Goal: Information Seeking & Learning: Find specific page/section

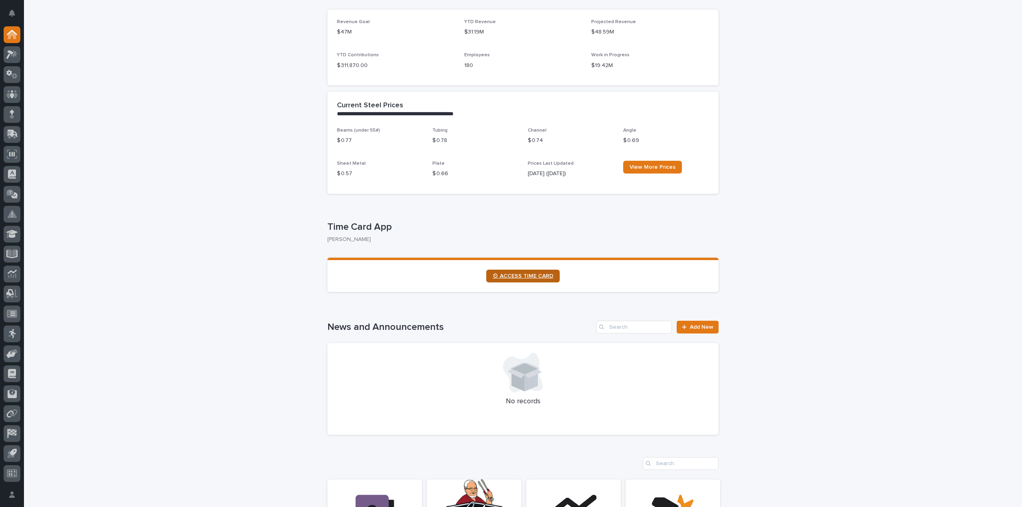
click at [525, 276] on span "⏲ ACCESS TIME CARD" at bounding box center [522, 276] width 61 height 6
click at [526, 274] on span "⏲ ACCESS TIME CARD" at bounding box center [522, 276] width 61 height 6
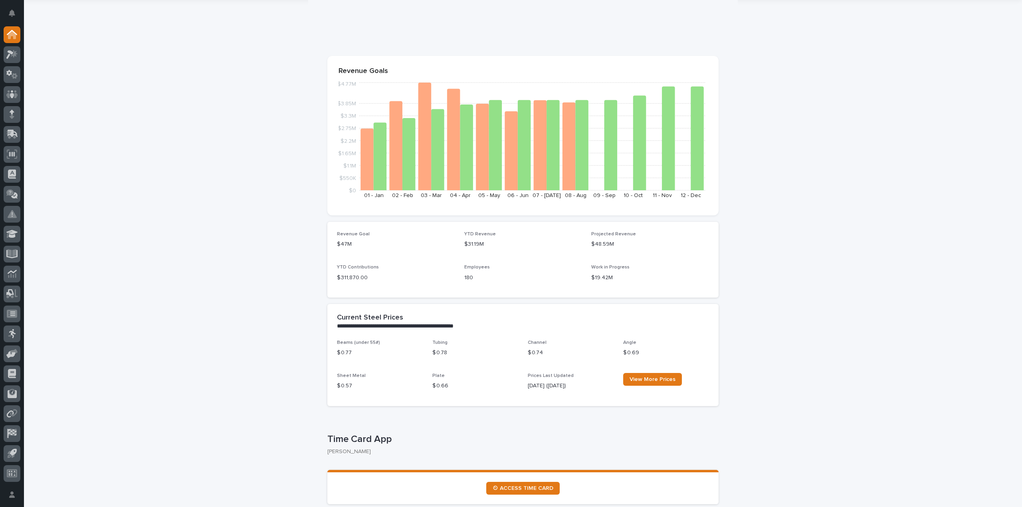
scroll to position [0, 0]
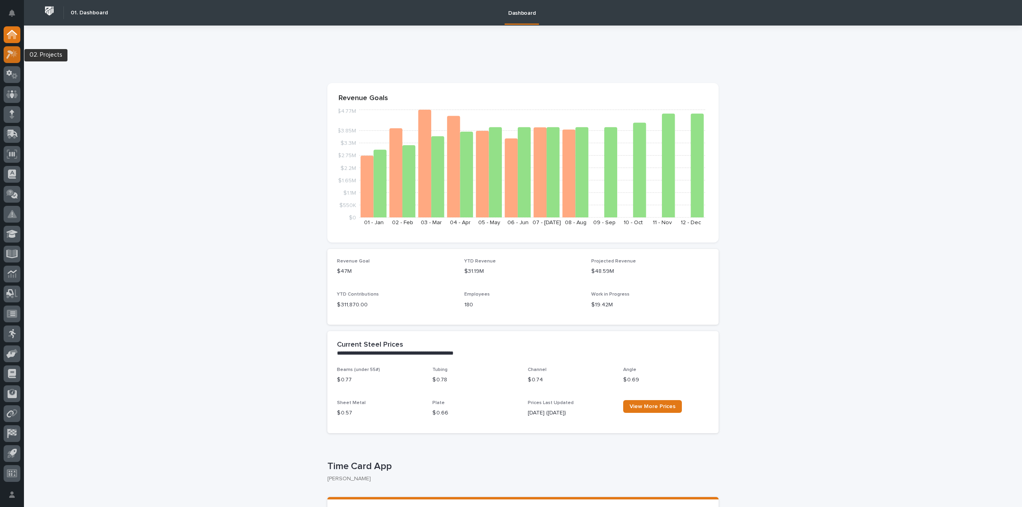
click at [11, 53] on icon at bounding box center [9, 54] width 7 height 9
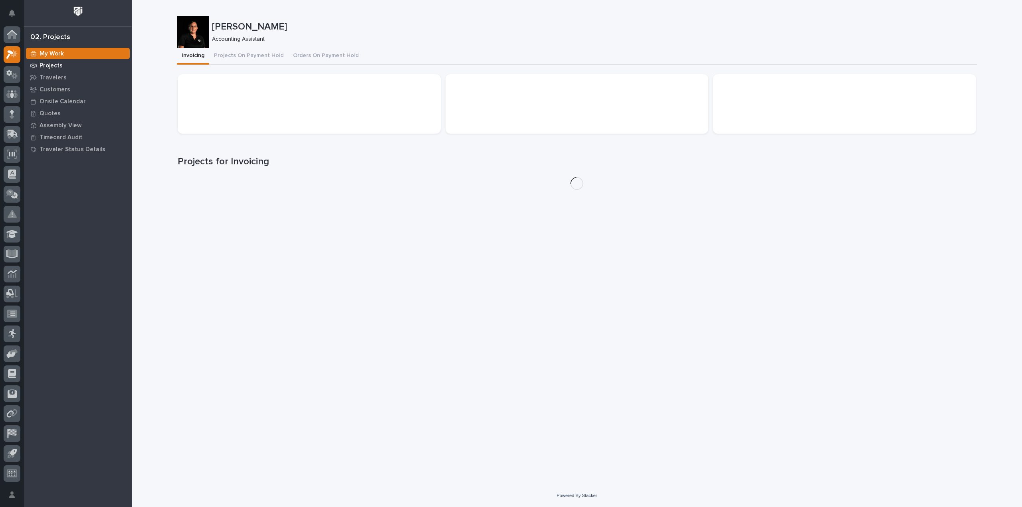
click at [55, 65] on p "Projects" at bounding box center [51, 65] width 23 height 7
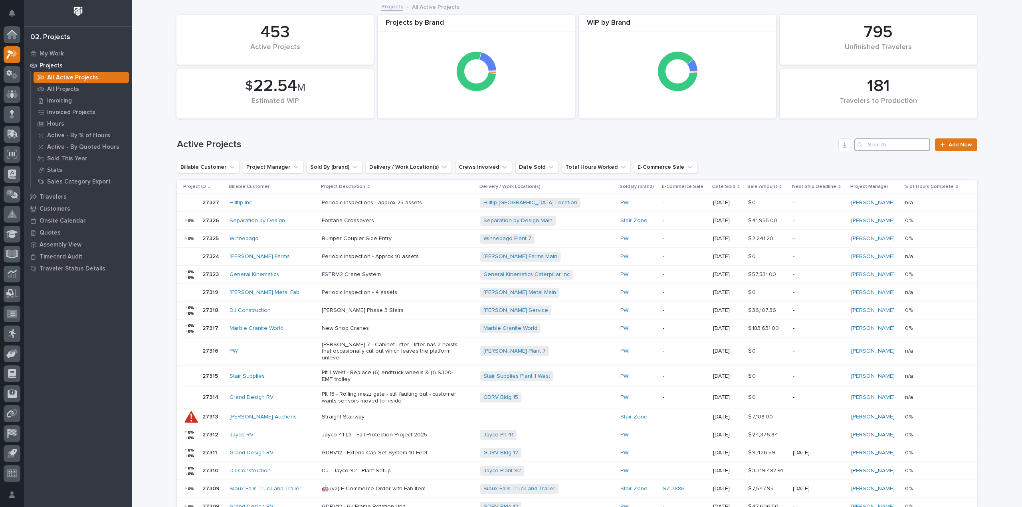
click at [894, 147] on input "Search" at bounding box center [892, 144] width 76 height 13
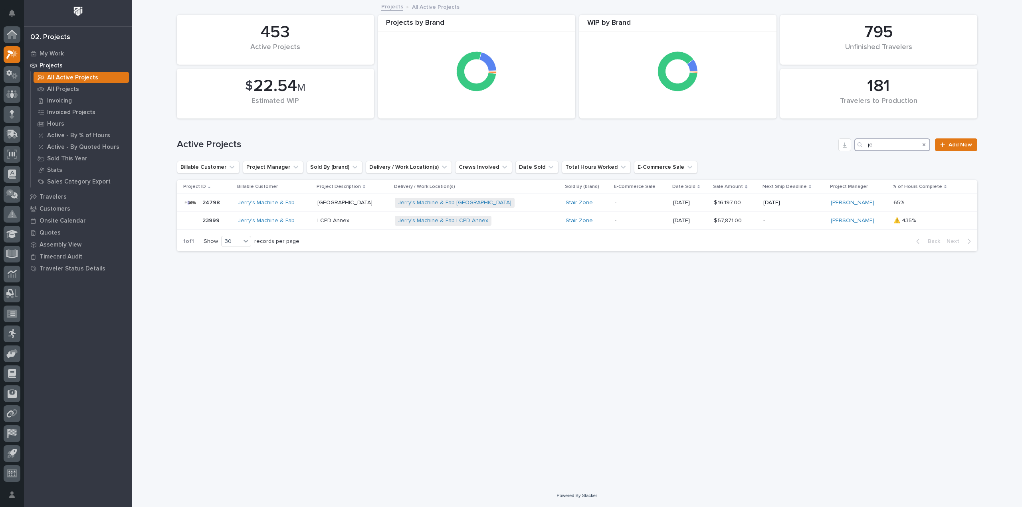
type input "j"
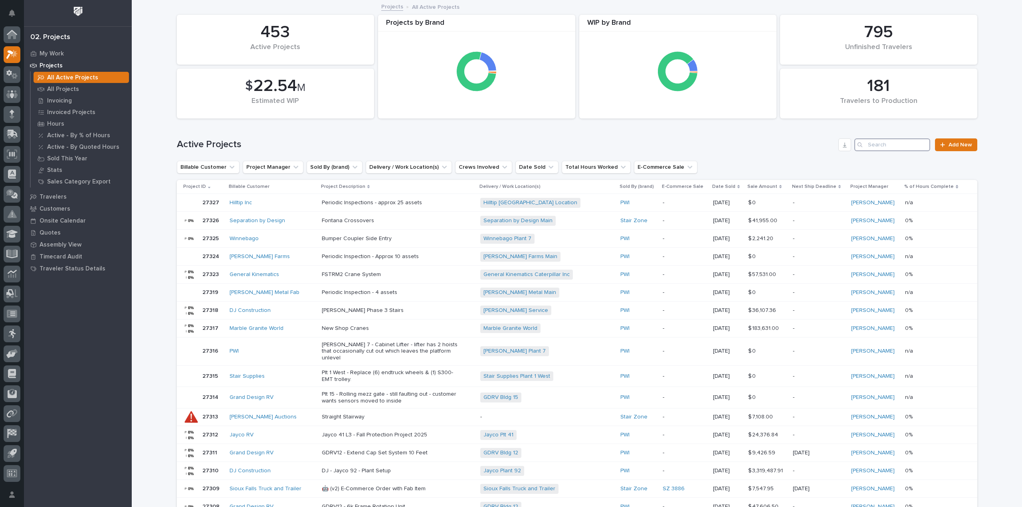
click at [888, 144] on input "Search" at bounding box center [892, 144] width 76 height 13
click at [10, 36] on icon at bounding box center [12, 35] width 8 height 8
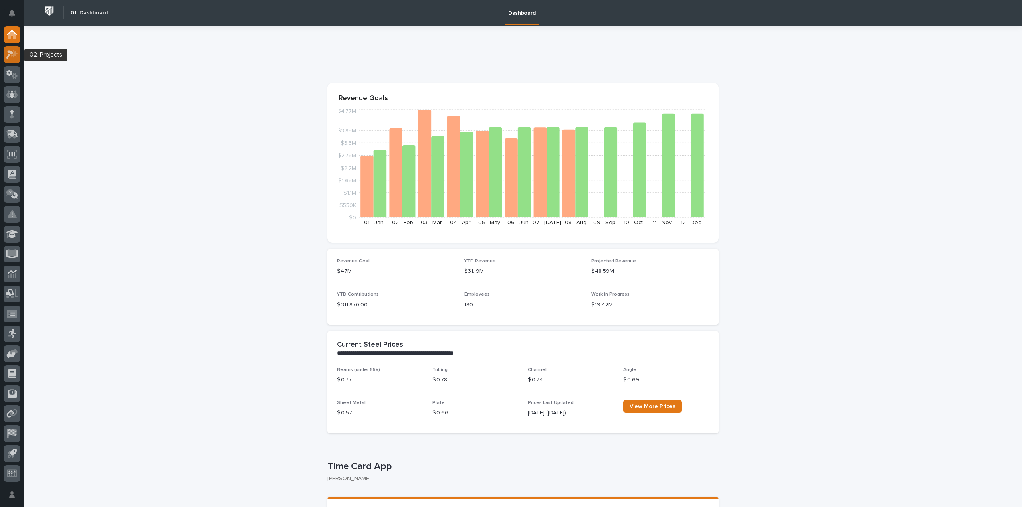
click at [4, 52] on link at bounding box center [12, 54] width 17 height 17
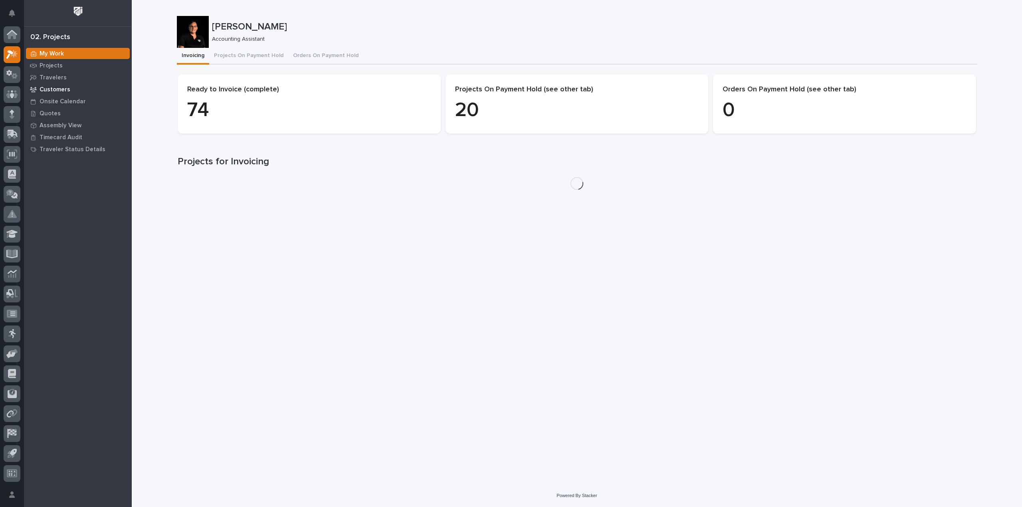
click at [59, 87] on p "Customers" at bounding box center [55, 89] width 31 height 7
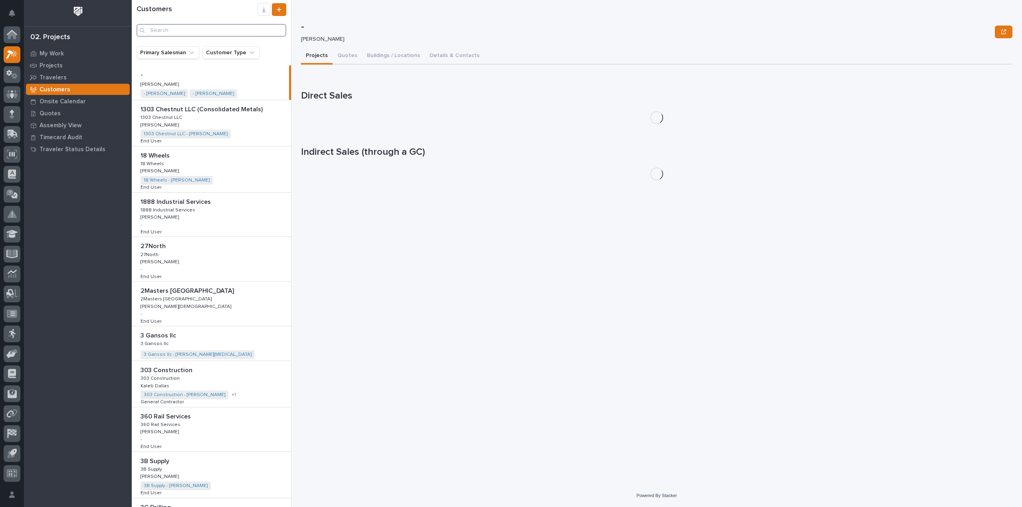
click at [198, 29] on input "Search" at bounding box center [211, 30] width 150 height 13
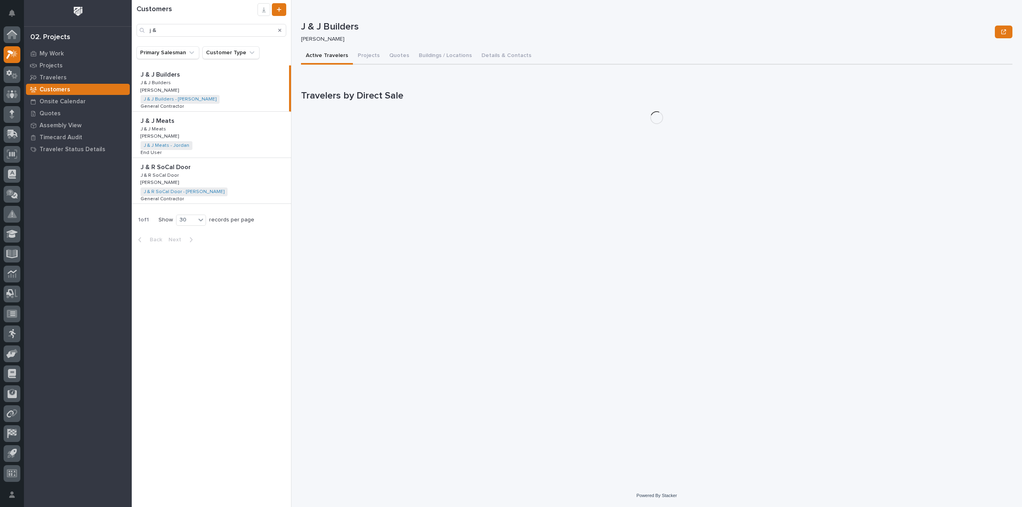
click at [174, 77] on p "J & J Builders" at bounding box center [160, 73] width 41 height 9
type input "j"
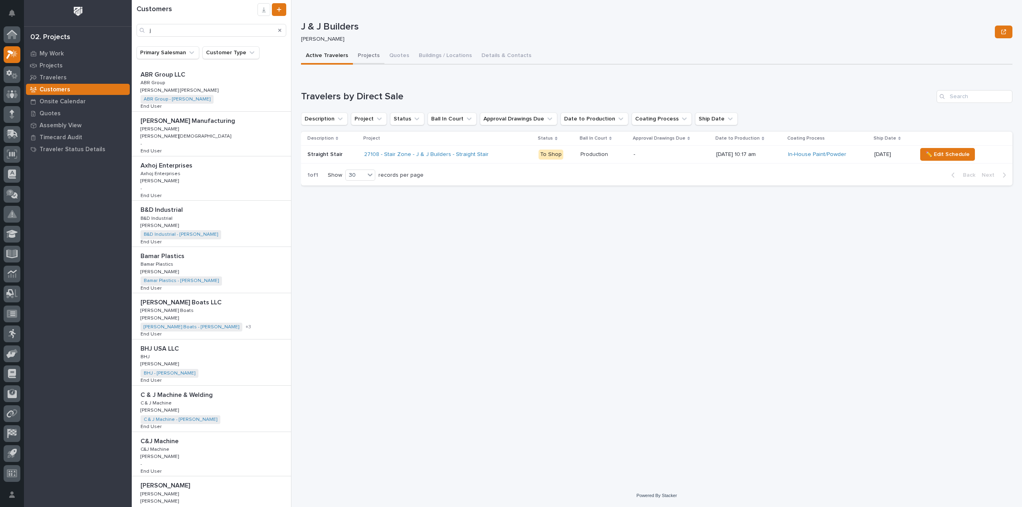
click at [372, 55] on button "Projects" at bounding box center [369, 56] width 32 height 17
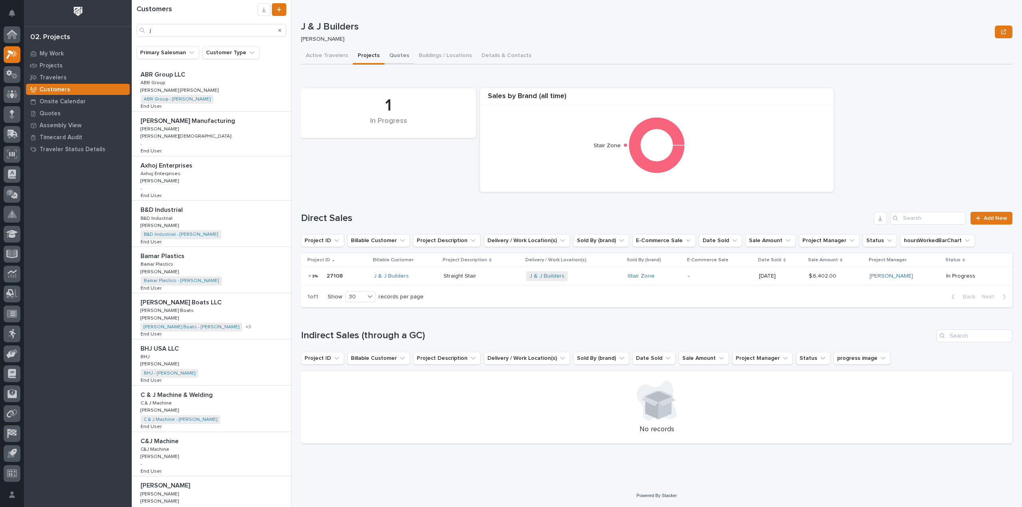
click at [403, 55] on button "Quotes" at bounding box center [399, 56] width 30 height 17
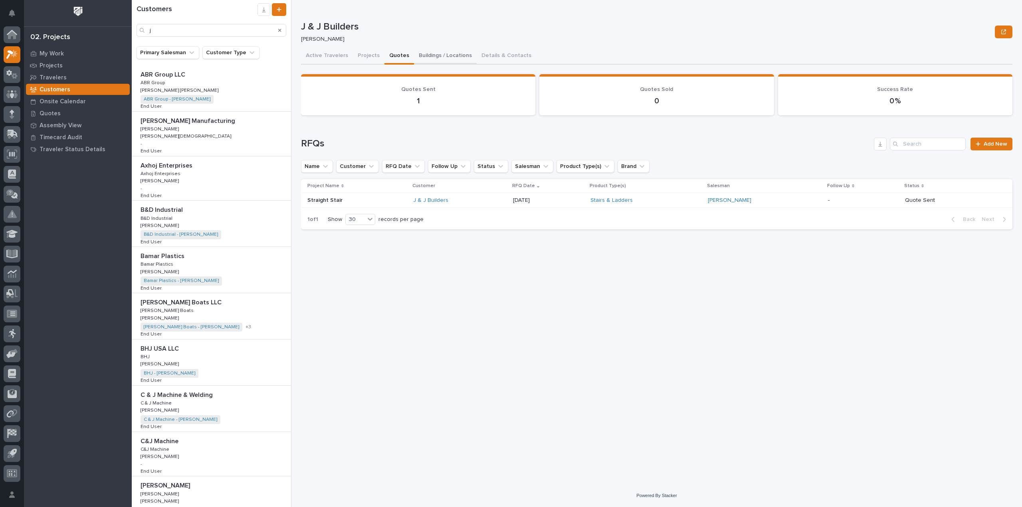
click at [438, 49] on button "Buildings / Locations" at bounding box center [445, 56] width 63 height 17
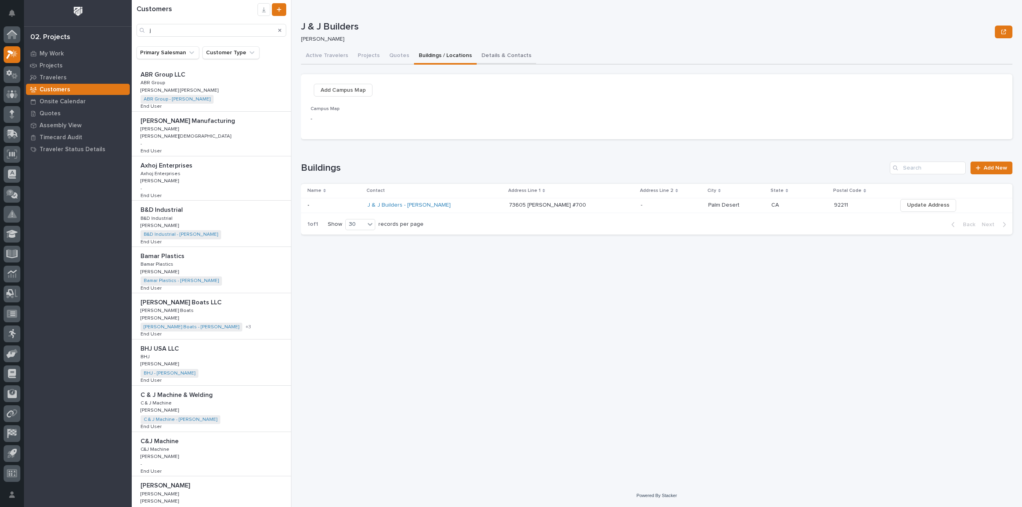
click at [505, 59] on button "Details & Contacts" at bounding box center [505, 56] width 59 height 17
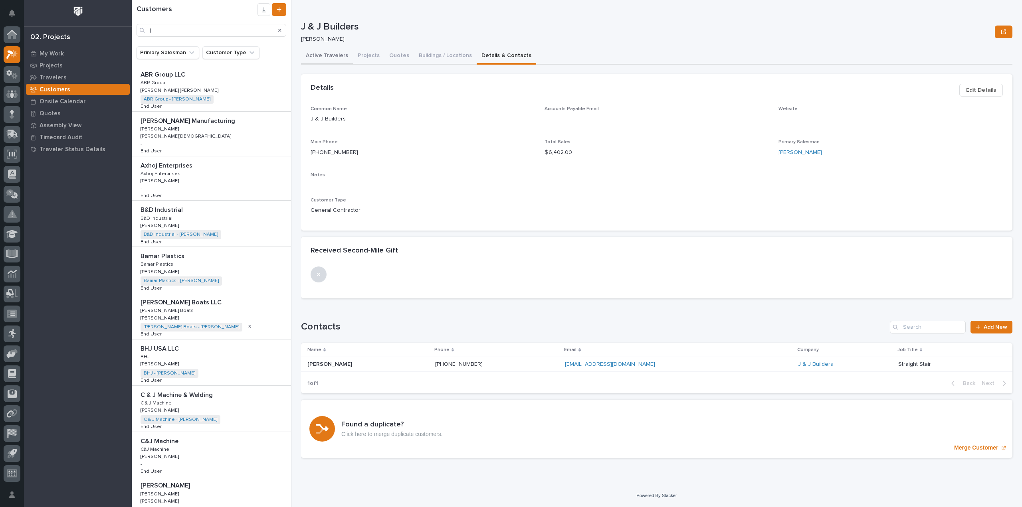
click at [329, 56] on button "Active Travelers" at bounding box center [327, 56] width 52 height 17
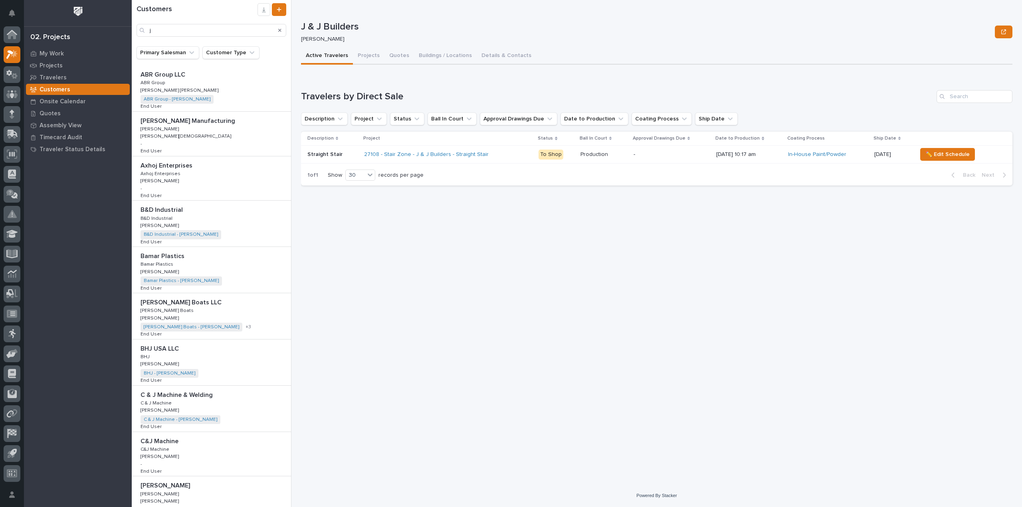
click at [495, 152] on div "27108 - Stair Zone - J & J Builders - Straight Stair" at bounding box center [434, 154] width 140 height 7
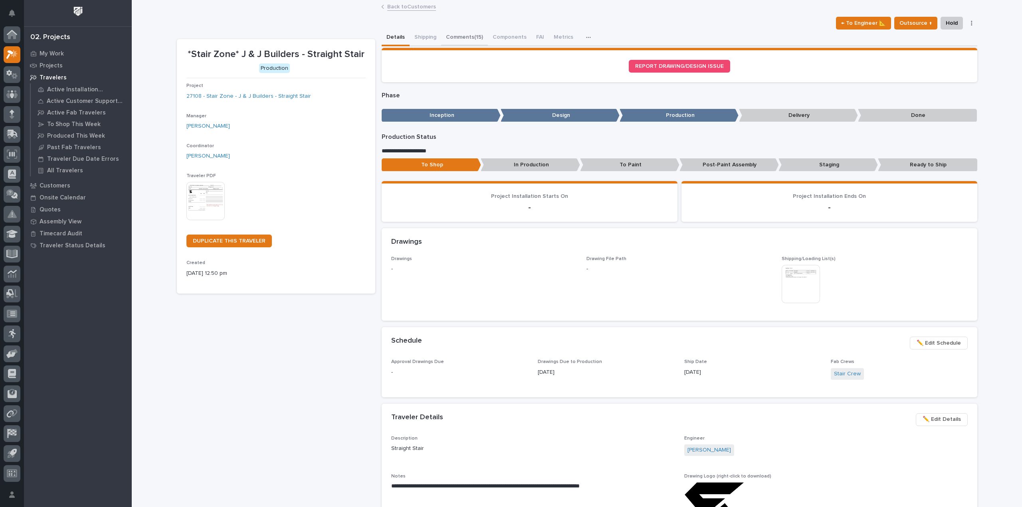
click at [463, 34] on button "Comments (15)" at bounding box center [464, 38] width 47 height 17
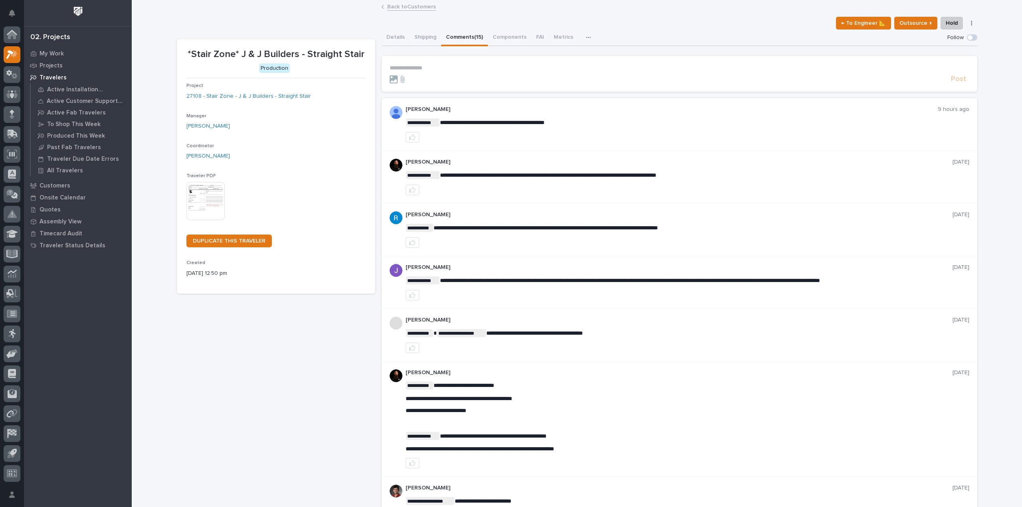
click at [392, 4] on link "Back to Customers" at bounding box center [411, 6] width 49 height 9
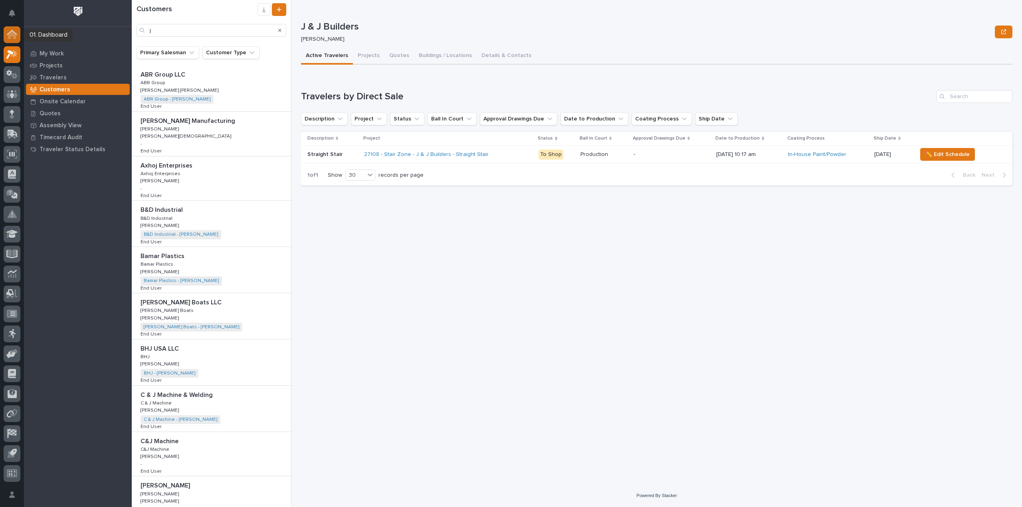
click at [12, 33] on icon at bounding box center [12, 35] width 8 height 8
